Goal: Book appointment/travel/reservation

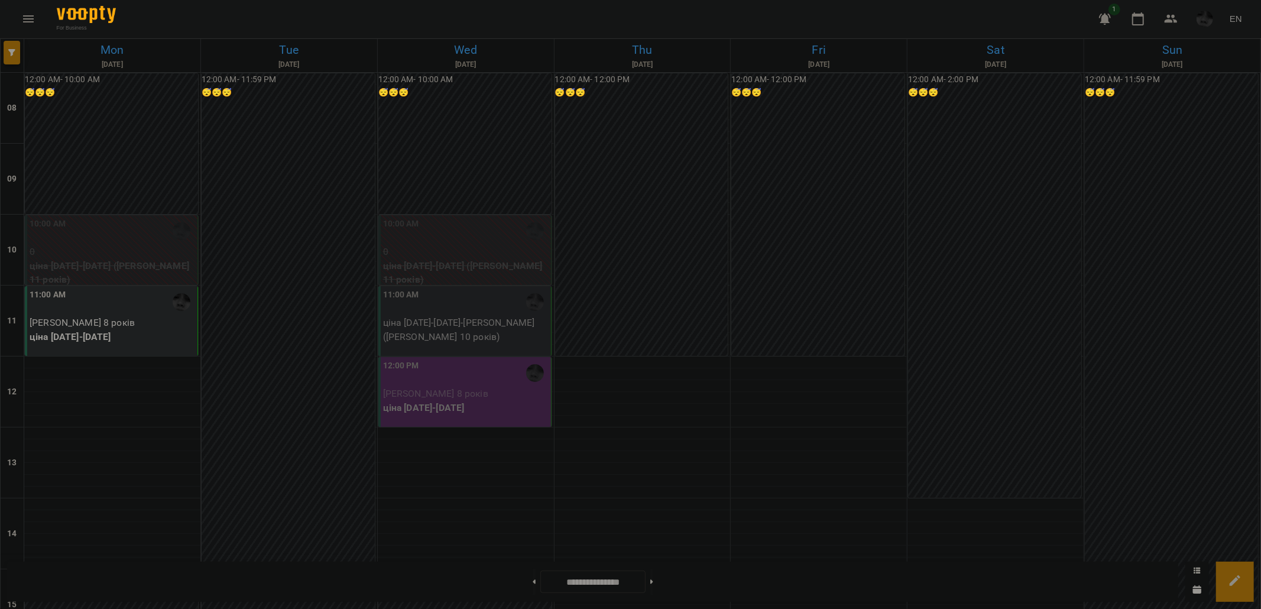
scroll to position [131, 0]
click at [430, 316] on p "ціна [DATE]-[DATE] - [PERSON_NAME] ([PERSON_NAME] 10 років)" at bounding box center [466, 330] width 166 height 28
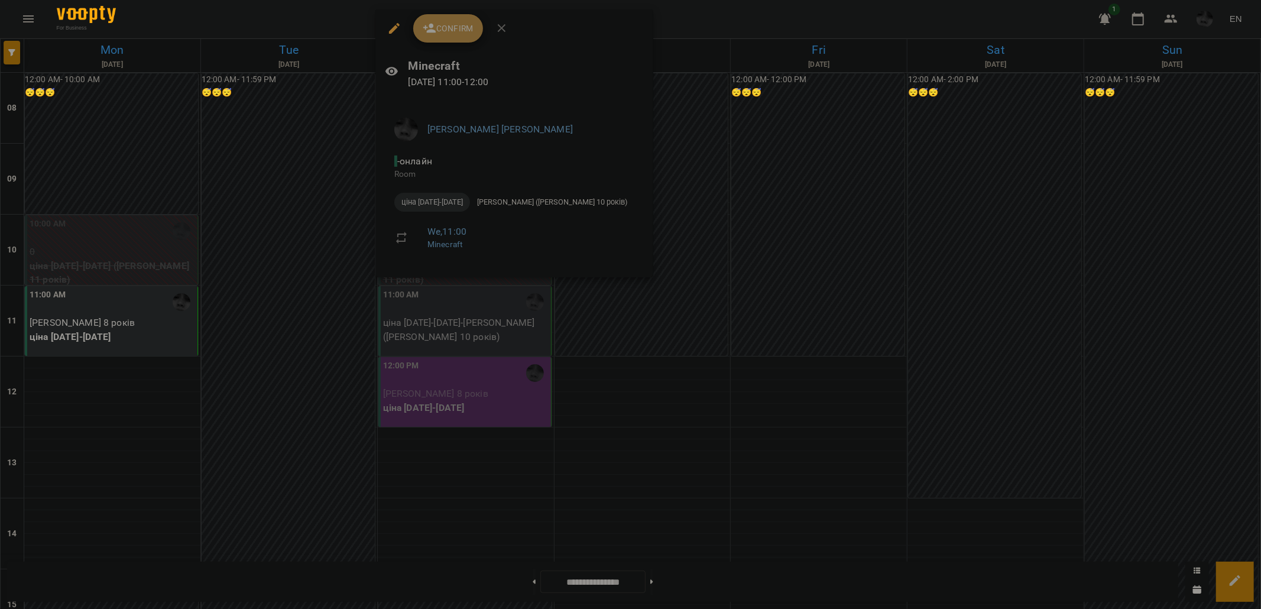
click at [452, 40] on button "Confirm" at bounding box center [448, 28] width 70 height 28
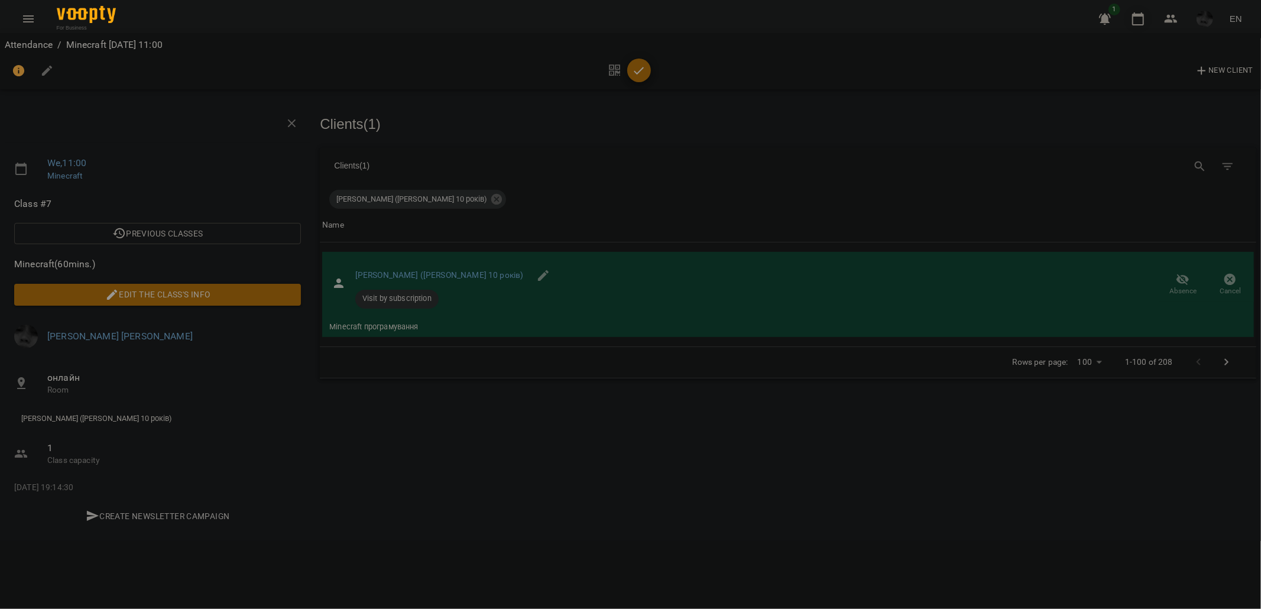
click at [1135, 24] on icon "button" at bounding box center [1138, 18] width 12 height 13
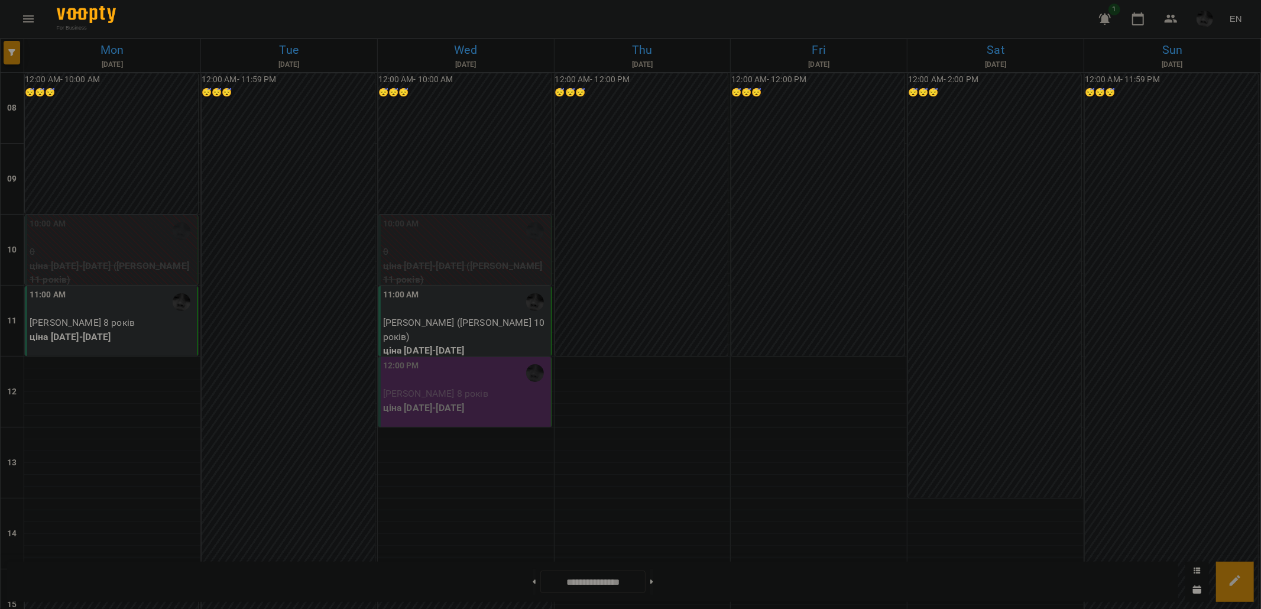
scroll to position [66, 0]
click at [448, 359] on div "12:00 PM" at bounding box center [466, 372] width 166 height 27
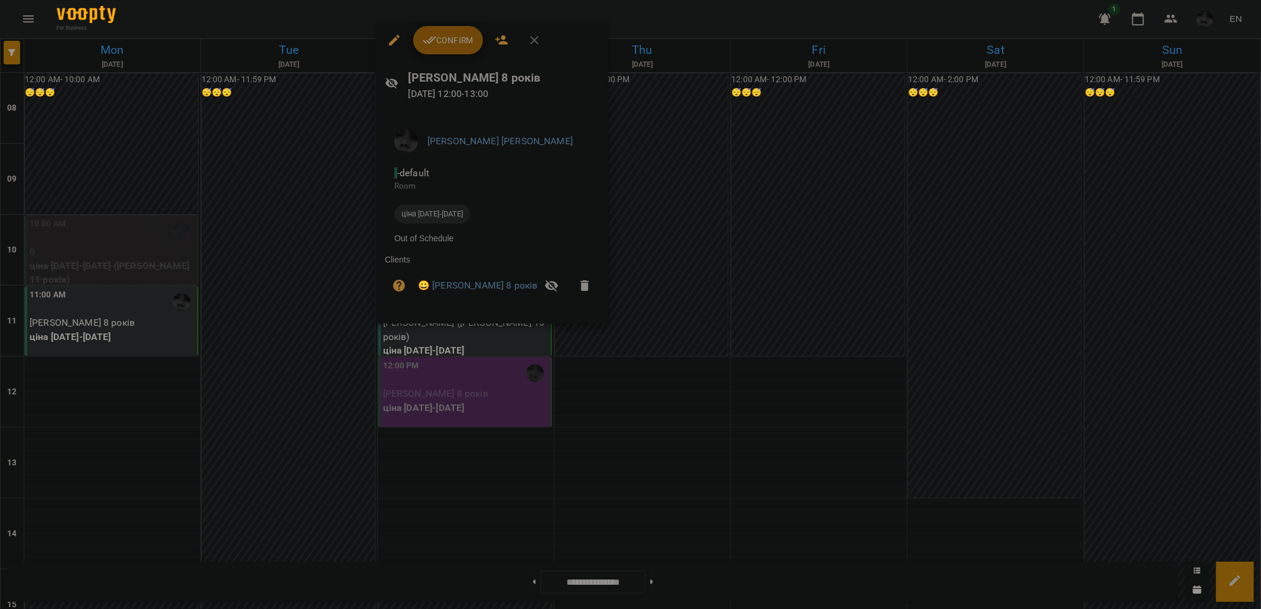
click at [451, 32] on button "Confirm" at bounding box center [448, 40] width 70 height 28
